Goal: Task Accomplishment & Management: Use online tool/utility

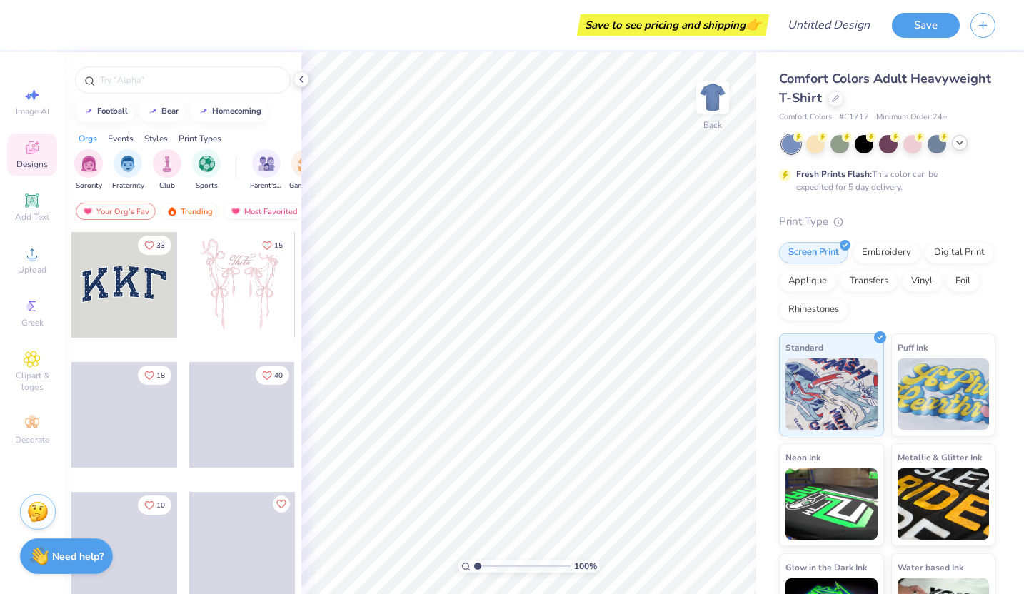
click at [960, 147] on icon at bounding box center [959, 142] width 11 height 11
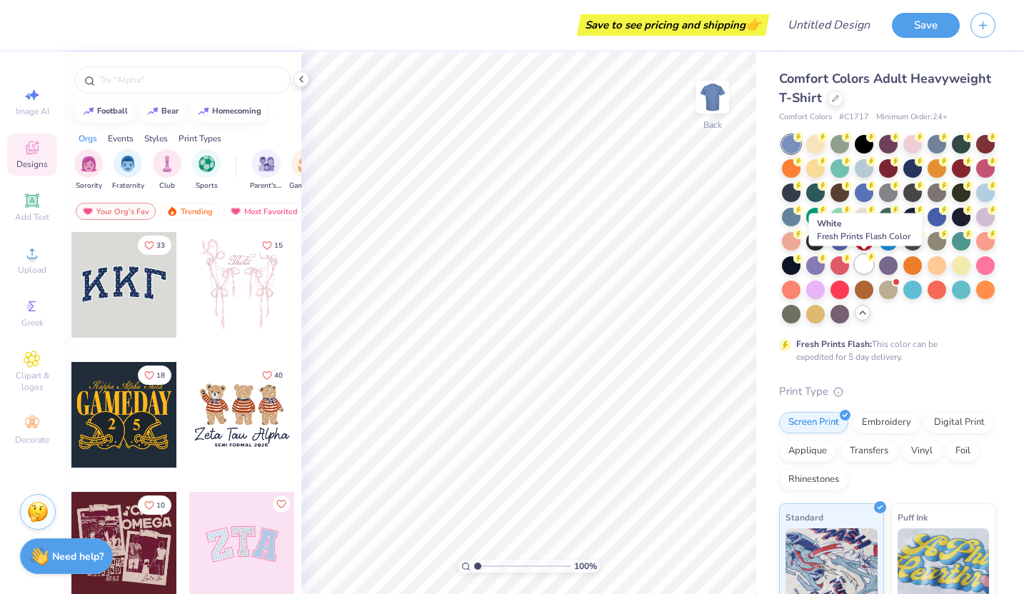
click at [863, 262] on div at bounding box center [864, 264] width 19 height 19
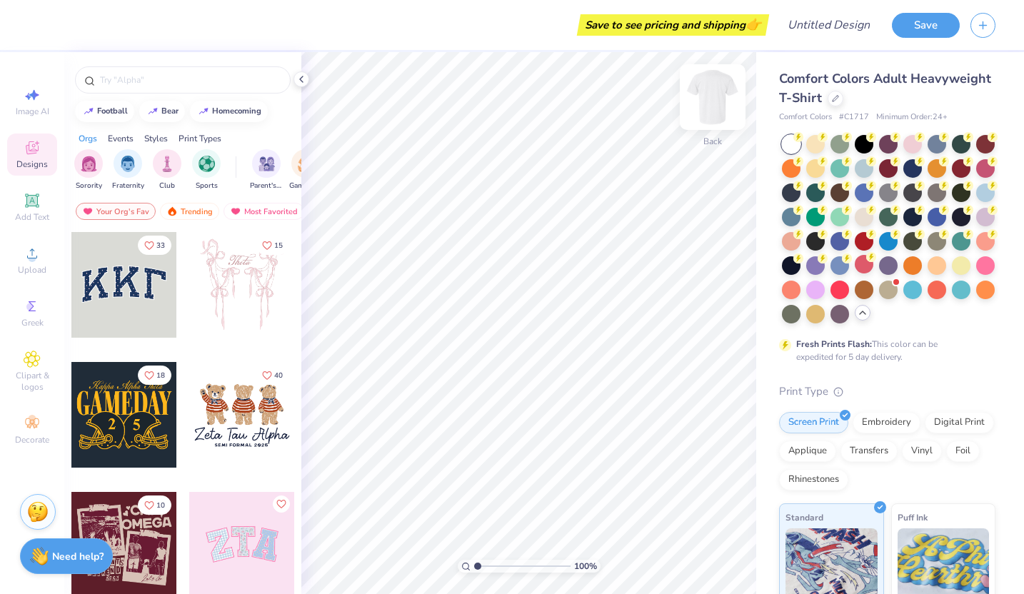
click at [708, 126] on div at bounding box center [713, 97] width 66 height 66
click at [300, 79] on polyline at bounding box center [301, 79] width 3 height 6
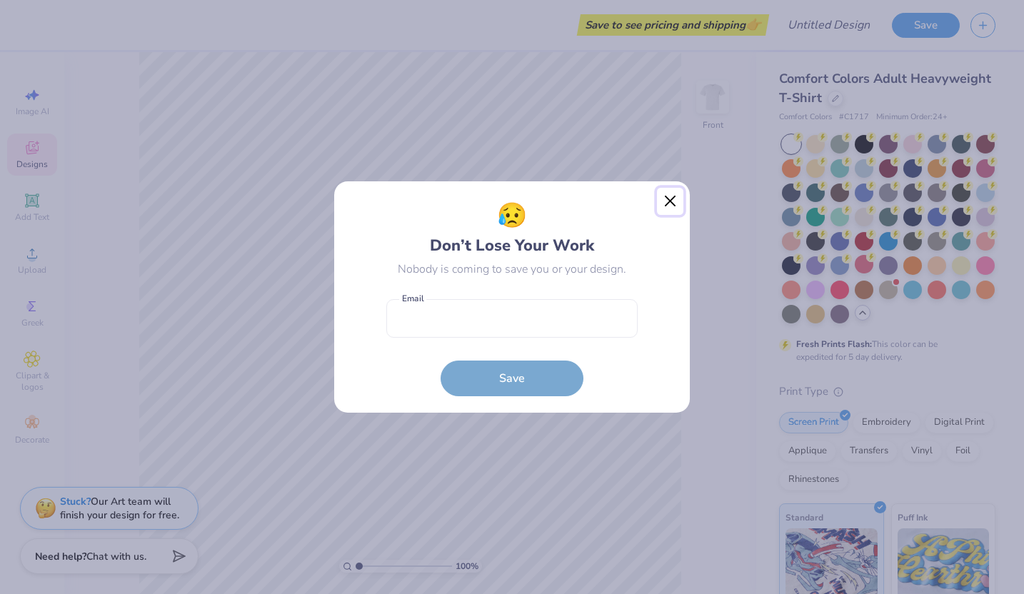
click at [667, 210] on button "Close" at bounding box center [670, 201] width 27 height 27
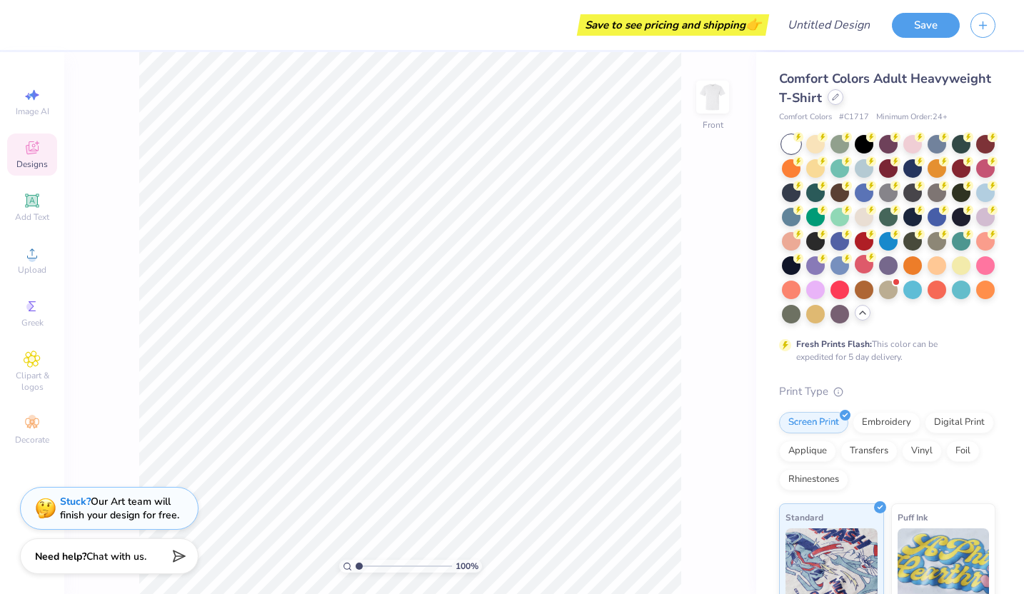
click at [833, 94] on icon at bounding box center [835, 97] width 7 height 7
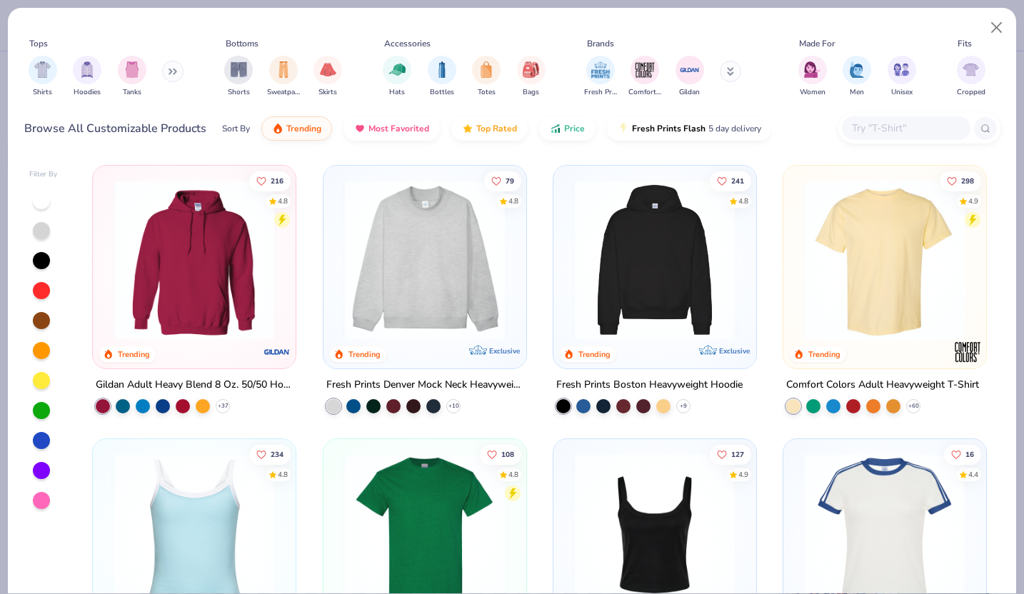
click at [415, 230] on img at bounding box center [425, 260] width 174 height 160
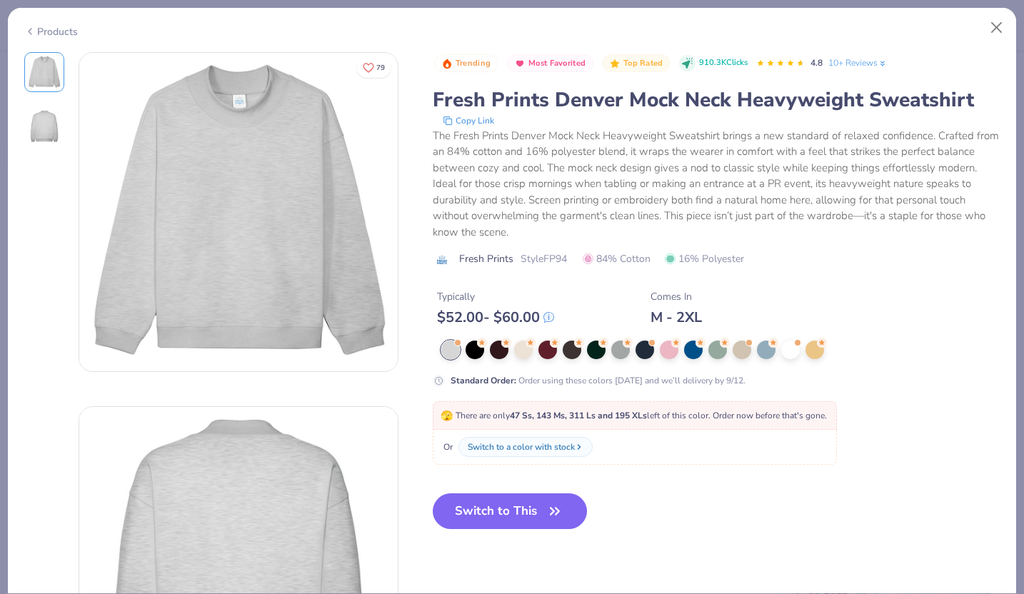
click at [32, 31] on icon at bounding box center [29, 31] width 11 height 17
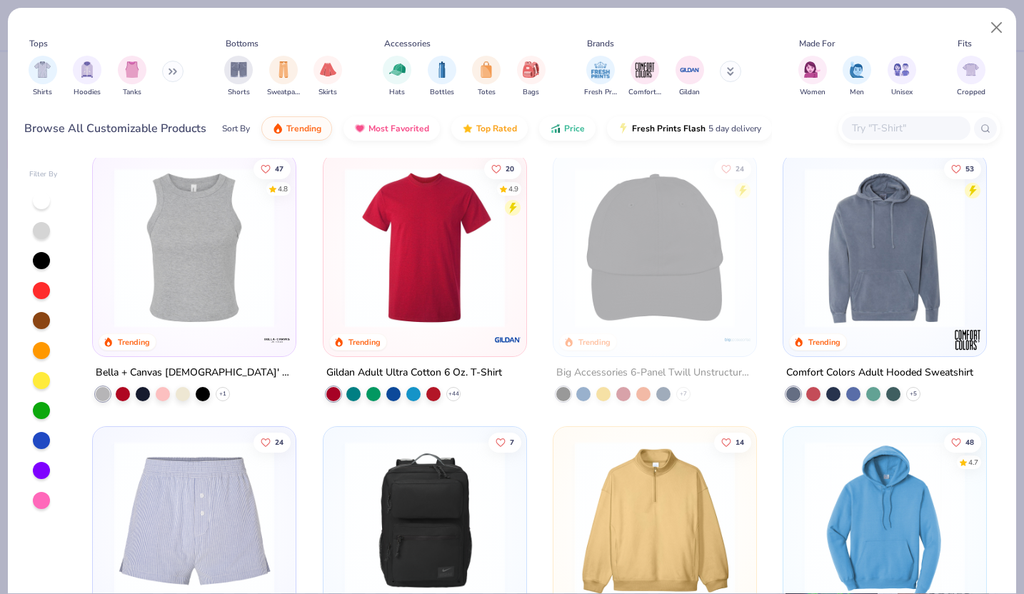
scroll to position [2750, 0]
click at [913, 392] on polyline at bounding box center [913, 393] width 6 height 3
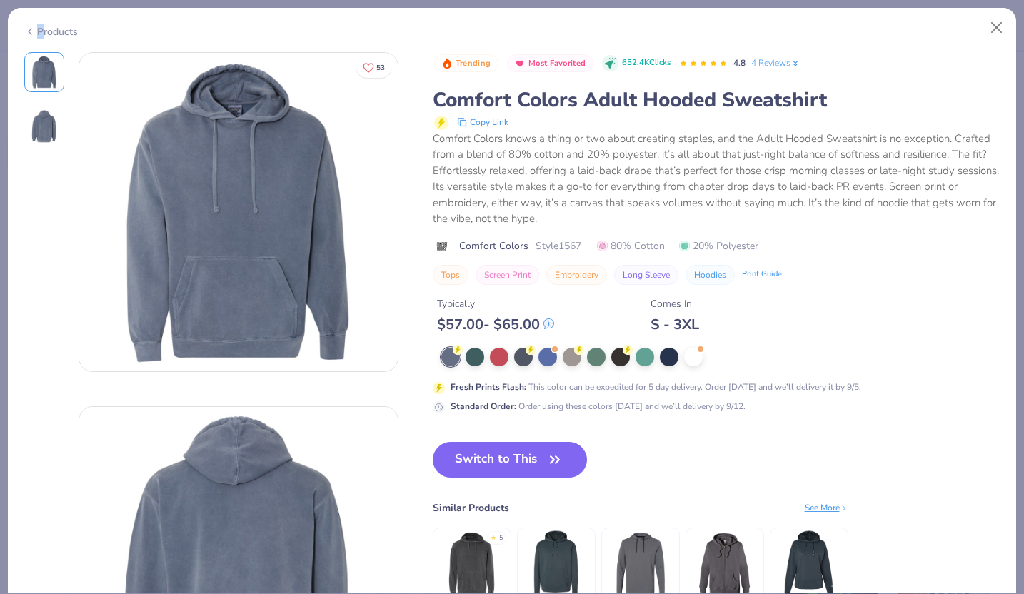
click at [41, 36] on div "Products" at bounding box center [51, 31] width 54 height 15
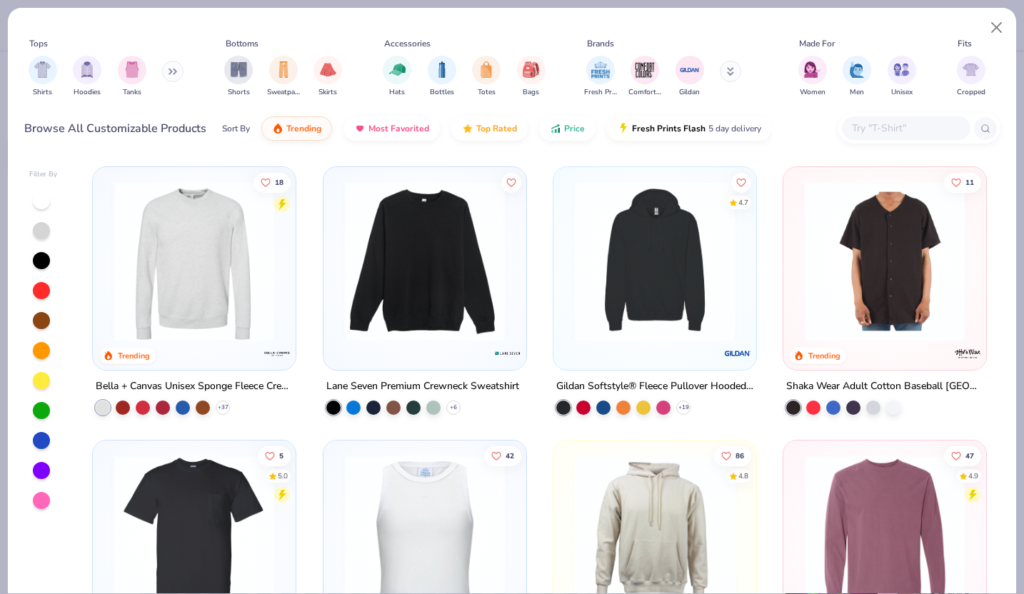
scroll to position [4925, 0]
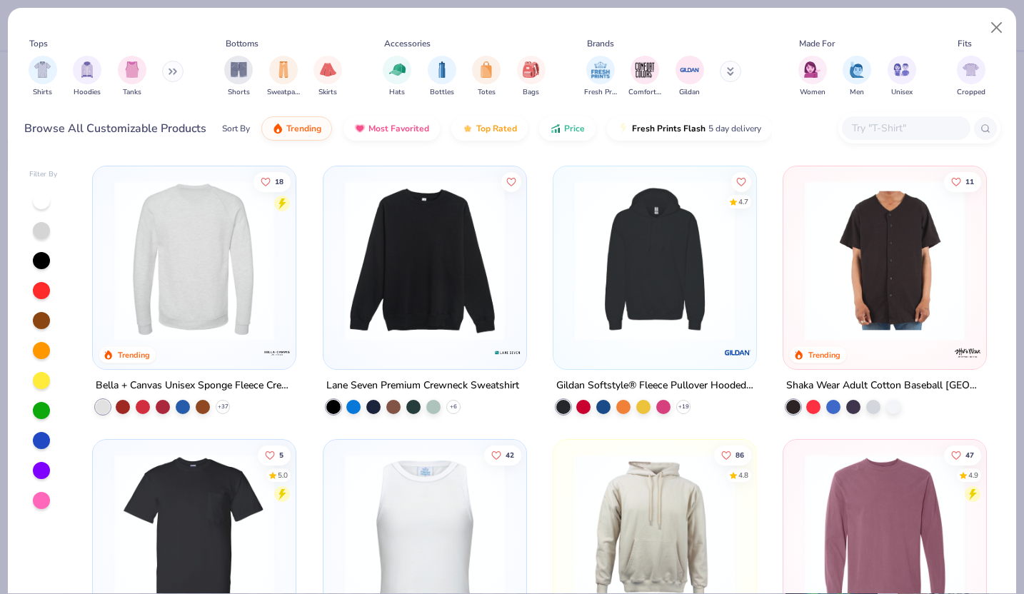
click at [196, 263] on div at bounding box center [194, 260] width 523 height 160
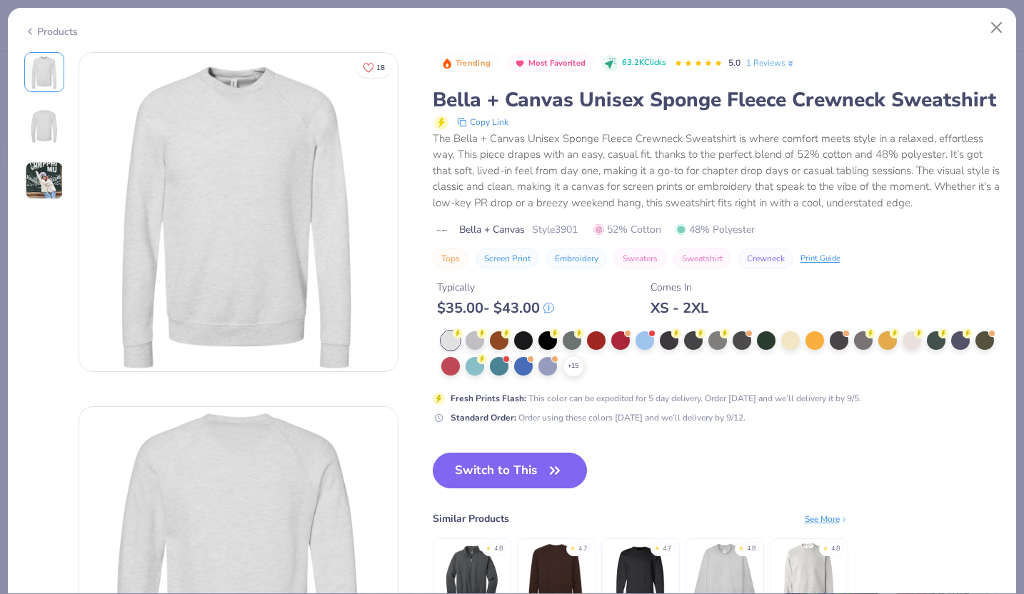
click at [713, 558] on img at bounding box center [724, 575] width 68 height 68
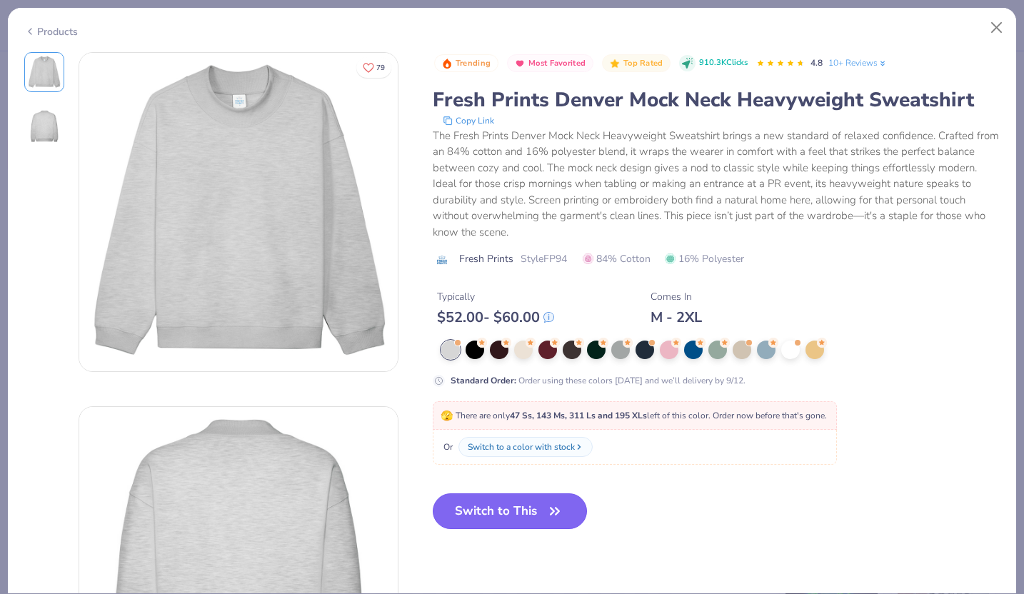
click at [470, 521] on button "Switch to This" at bounding box center [510, 511] width 155 height 36
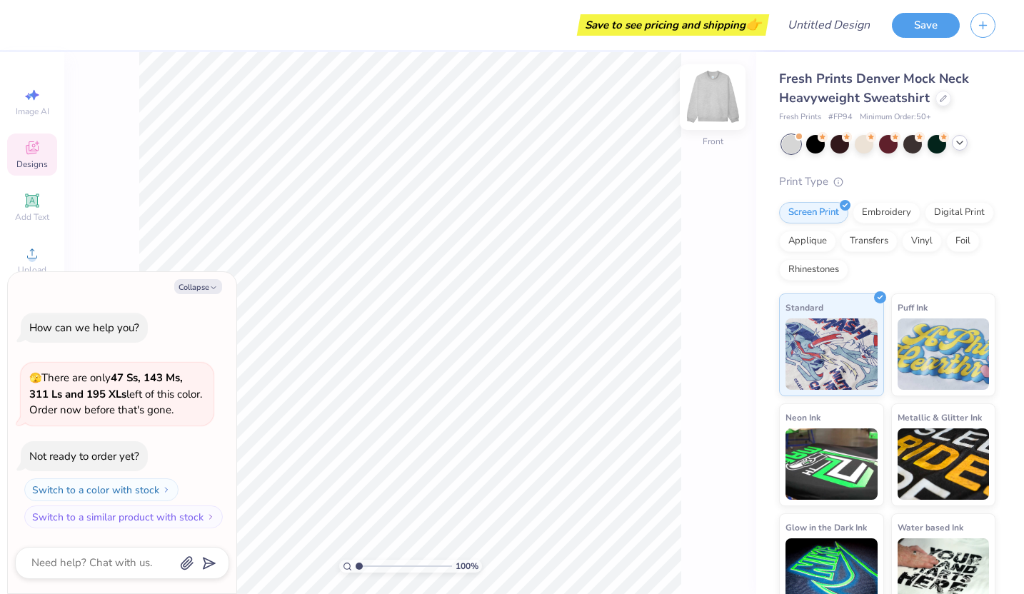
click at [710, 124] on div "Front" at bounding box center [712, 106] width 33 height 51
click at [189, 287] on button "Collapse" at bounding box center [198, 286] width 48 height 15
type textarea "x"
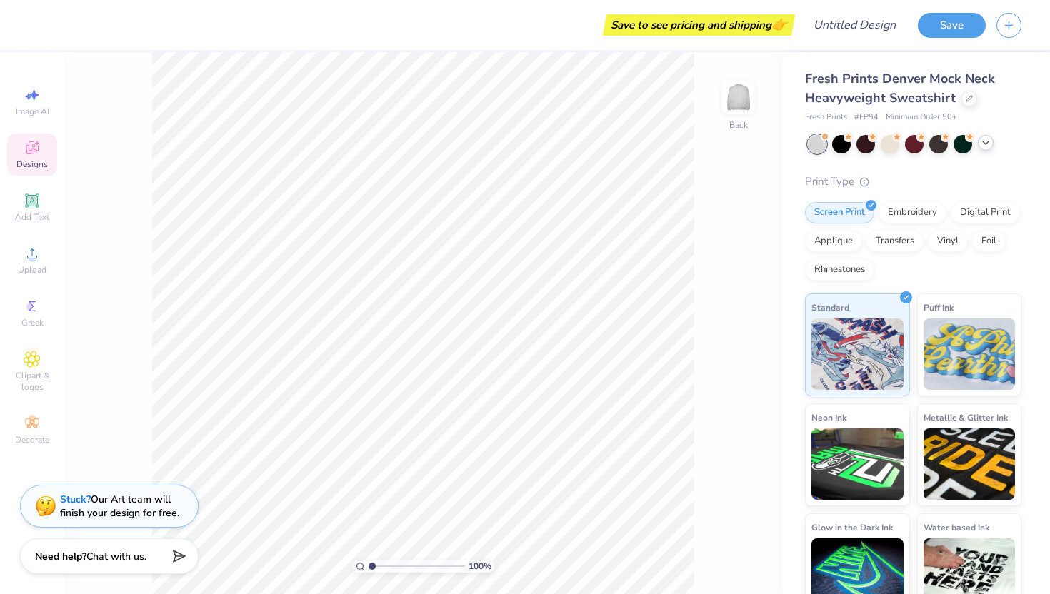
click at [141, 508] on div "Stuck? Our Art team will finish your design for free." at bounding box center [119, 506] width 119 height 27
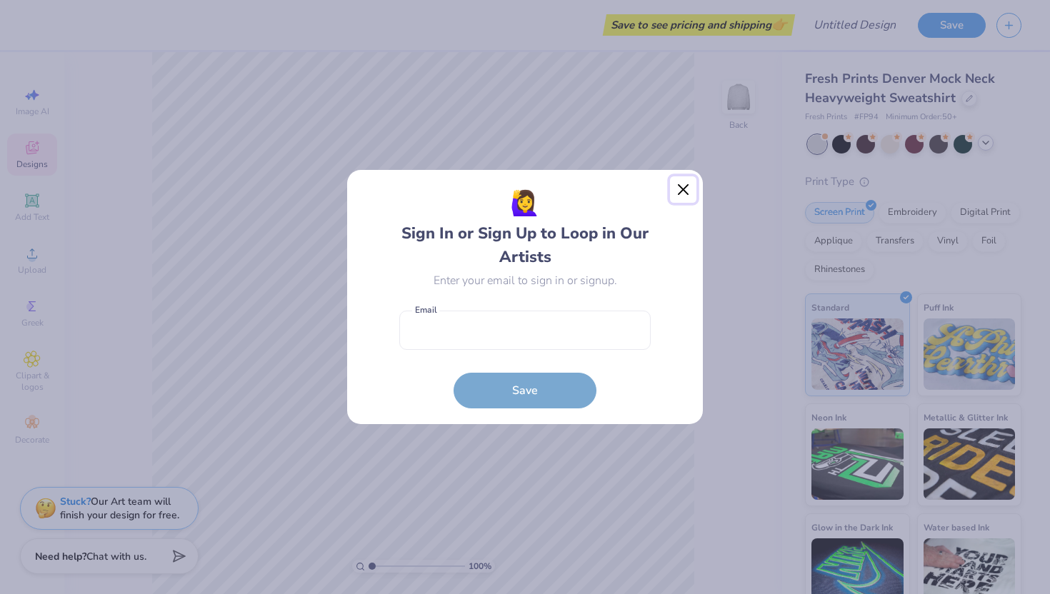
click at [688, 189] on button "Close" at bounding box center [683, 189] width 27 height 27
